Goal: Task Accomplishment & Management: Use online tool/utility

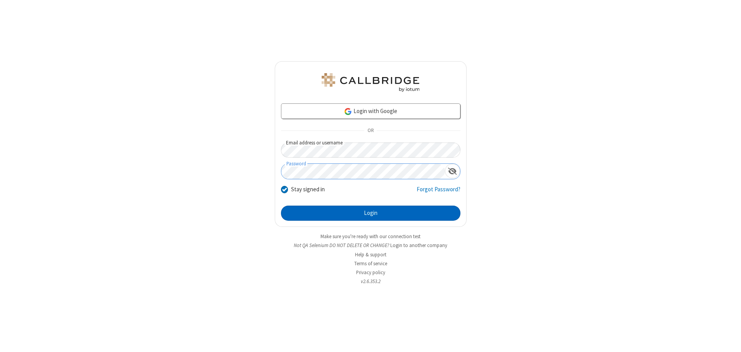
click at [371, 213] on button "Login" at bounding box center [370, 214] width 179 height 16
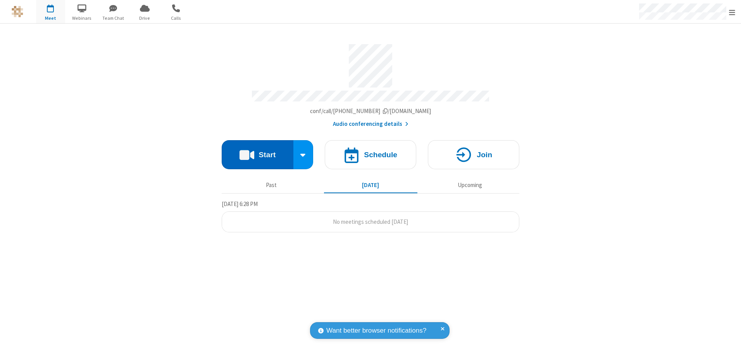
click at [257, 152] on button "Start" at bounding box center [258, 154] width 72 height 29
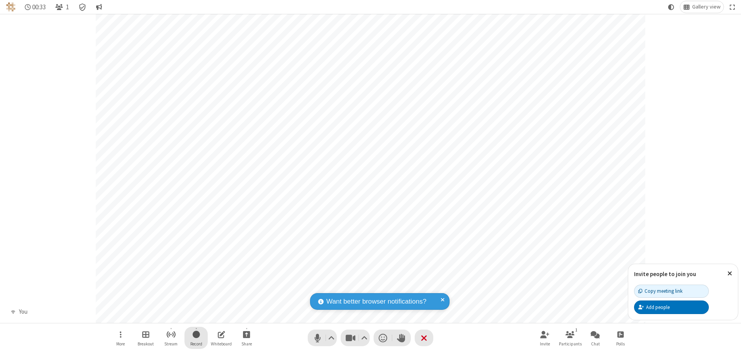
click at [196, 338] on span "Start recording" at bounding box center [196, 335] width 7 height 10
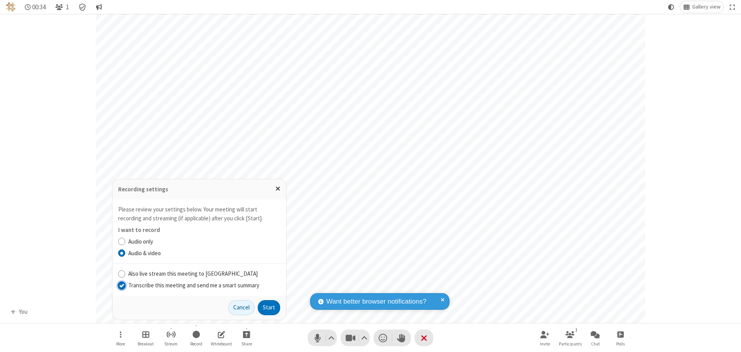
click at [121, 285] on input "Transcribe this meeting and send me a smart summary" at bounding box center [121, 285] width 7 height 8
click at [204, 253] on label "Audio & video" at bounding box center [204, 253] width 152 height 9
click at [126, 253] on input "Audio & video" at bounding box center [121, 253] width 7 height 8
click at [269, 308] on button "Start" at bounding box center [269, 308] width 22 height 16
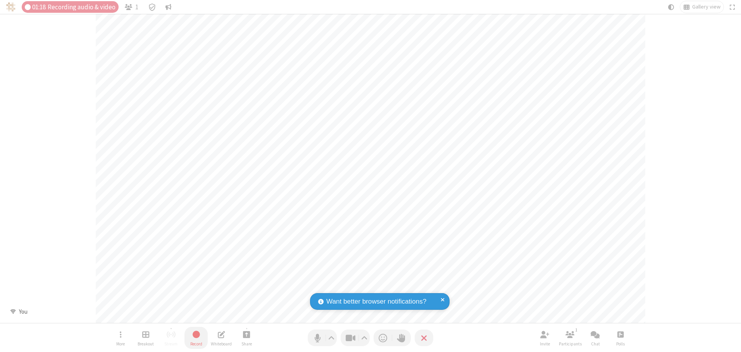
click at [196, 338] on span "Stop recording" at bounding box center [196, 335] width 9 height 10
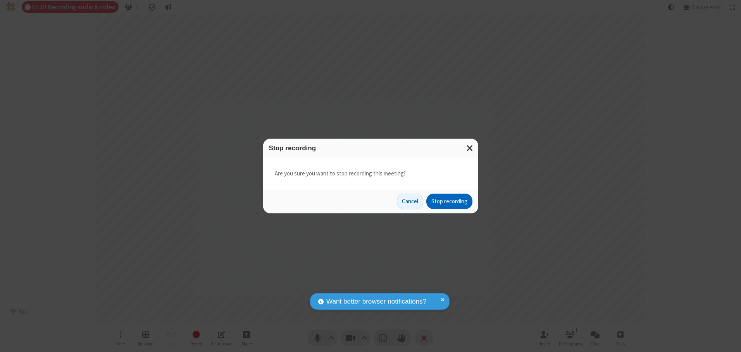
click at [449, 202] on button "Stop recording" at bounding box center [449, 202] width 46 height 16
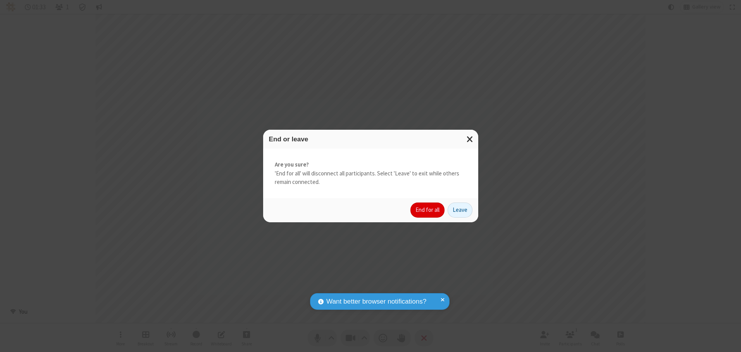
click at [428, 210] on button "End for all" at bounding box center [428, 211] width 34 height 16
